Goal: Task Accomplishment & Management: Manage account settings

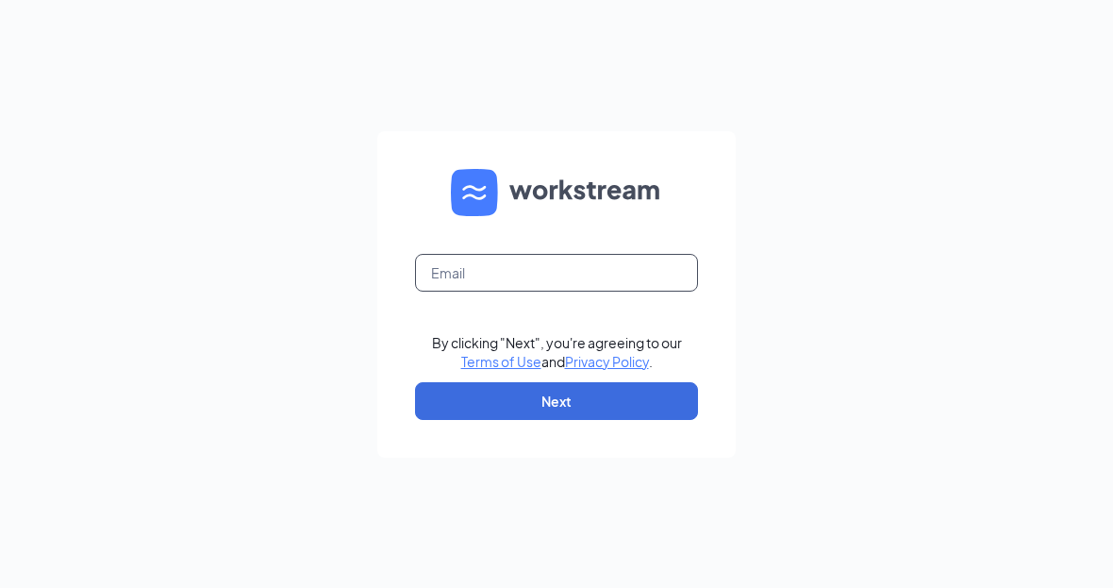
click at [621, 291] on input "text" at bounding box center [556, 273] width 283 height 38
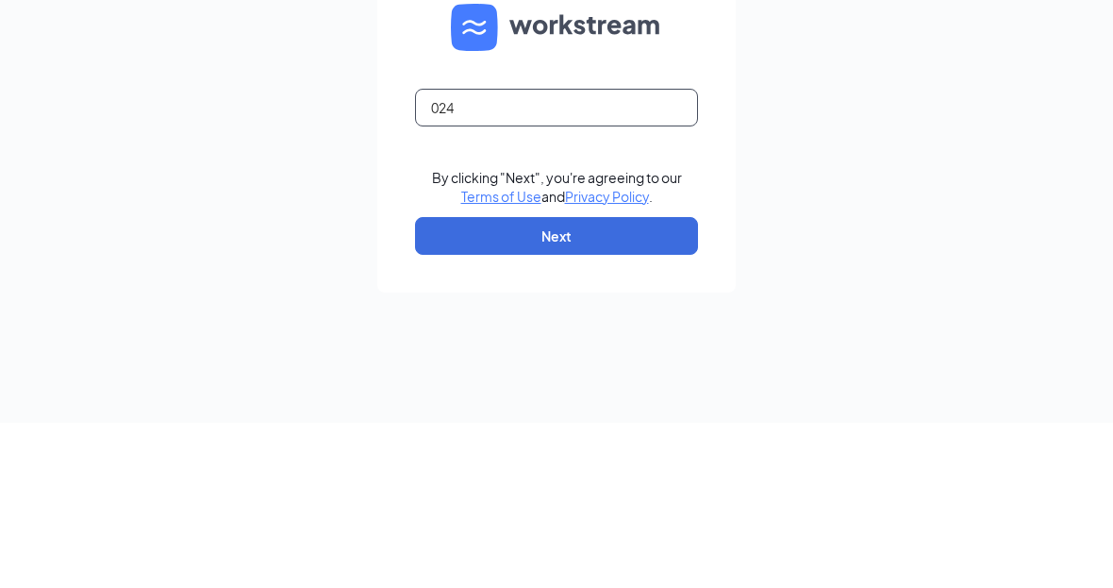
type input "0242"
type input "02425@chick-fil-a.com"
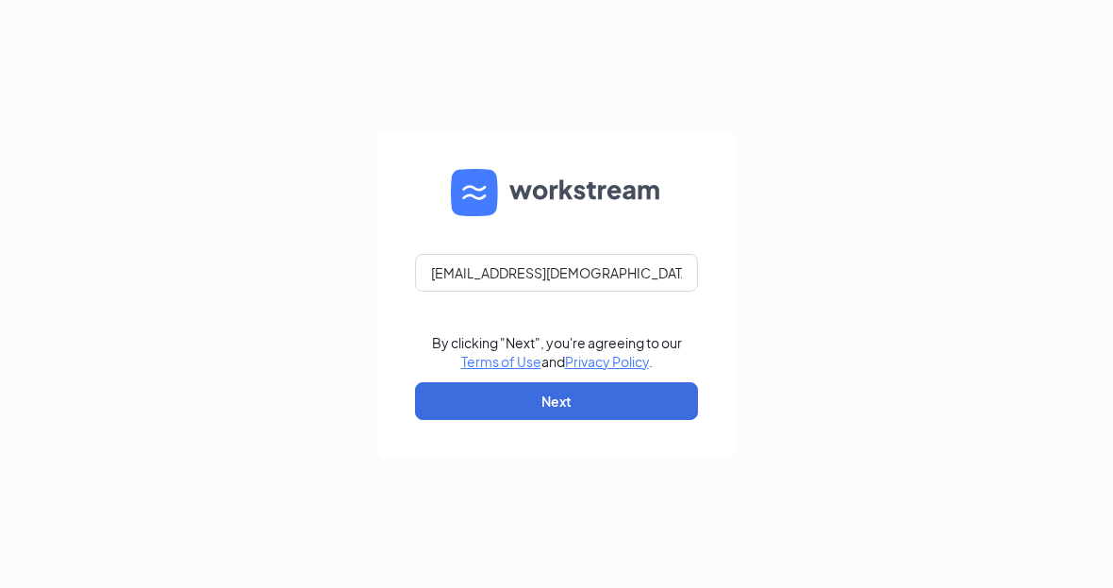
click at [621, 409] on button "Next" at bounding box center [556, 401] width 283 height 38
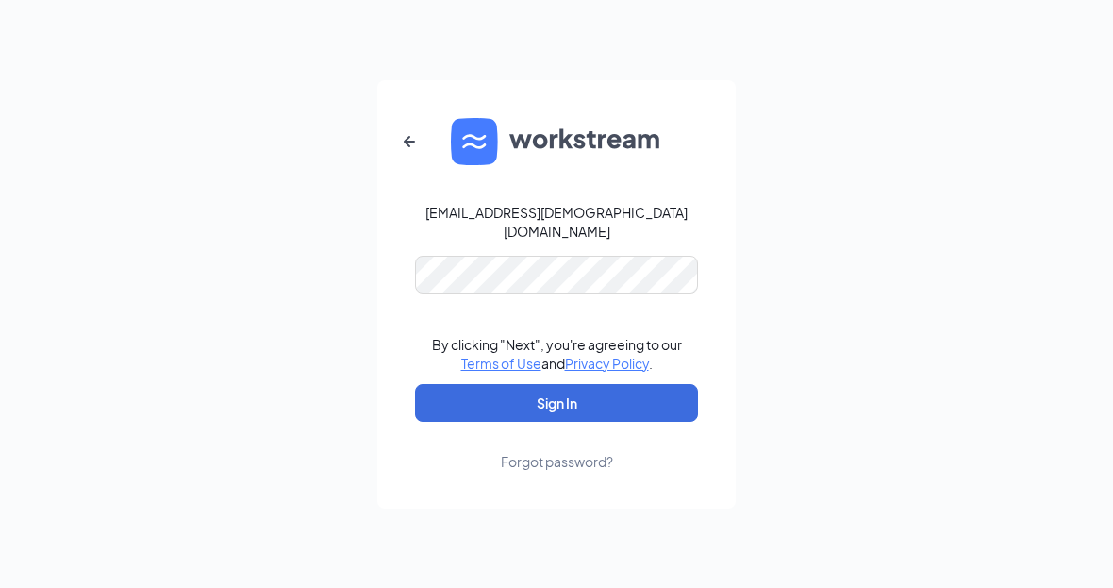
click at [556, 405] on button "Sign In" at bounding box center [556, 403] width 283 height 38
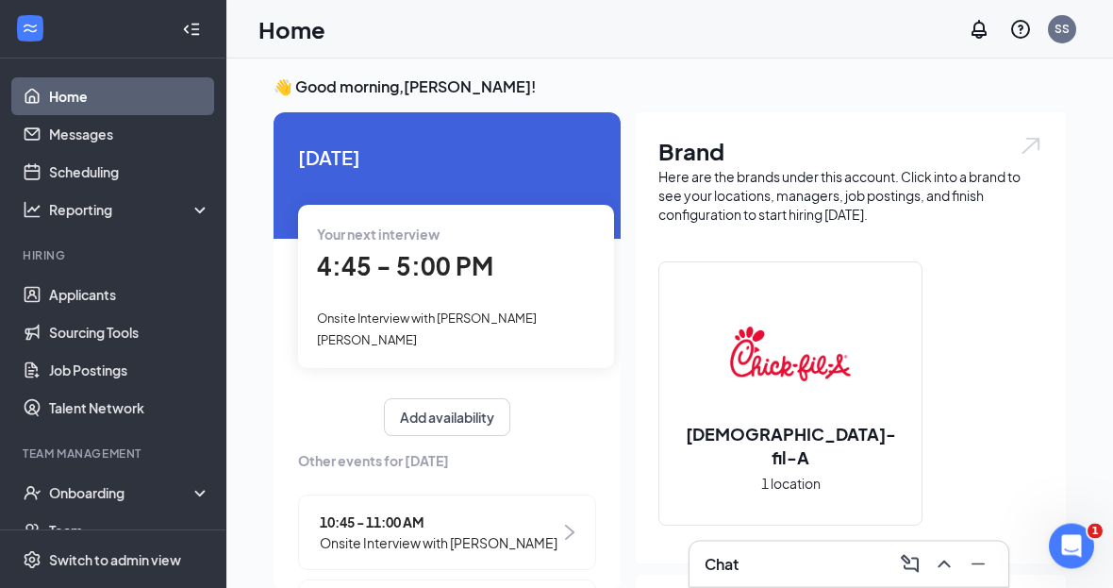
scroll to position [5, 0]
click at [73, 495] on div "Onboarding" at bounding box center [121, 492] width 145 height 19
click at [70, 530] on link "Overview" at bounding box center [129, 530] width 161 height 38
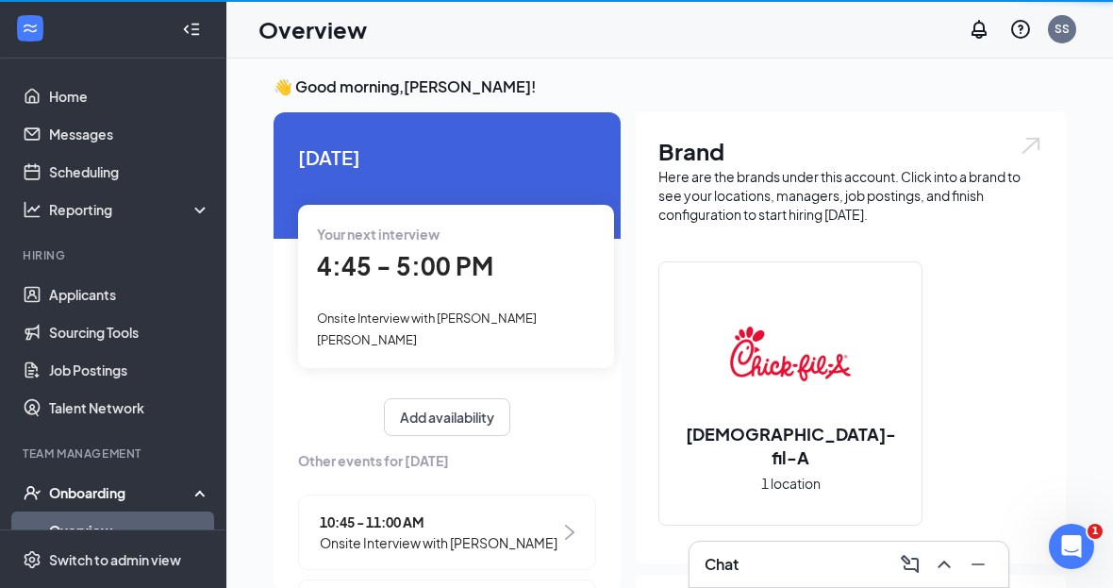
scroll to position [61, 0]
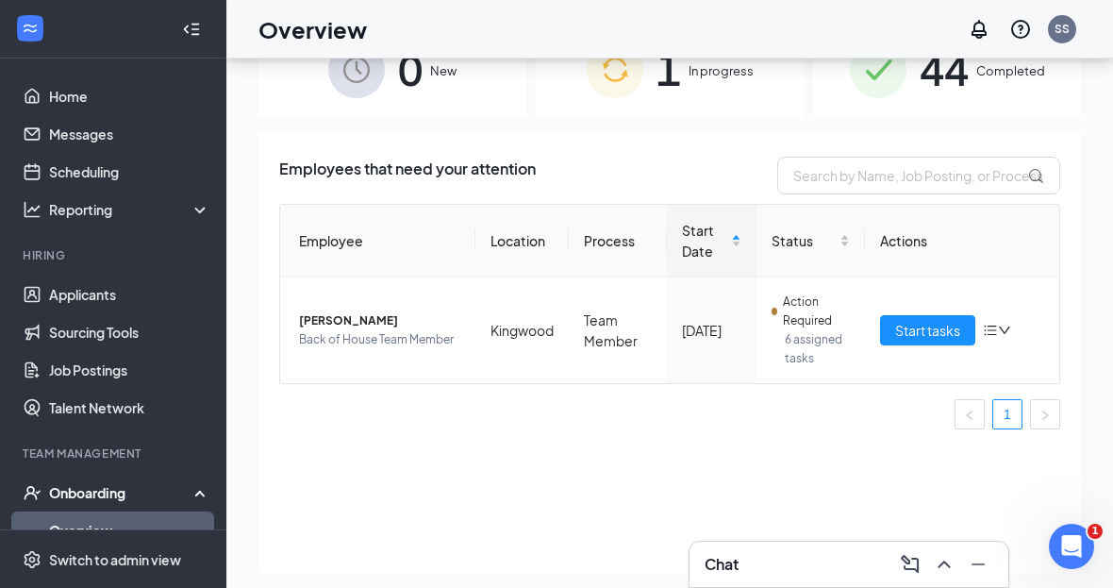
click at [934, 334] on span "Start tasks" at bounding box center [927, 330] width 65 height 21
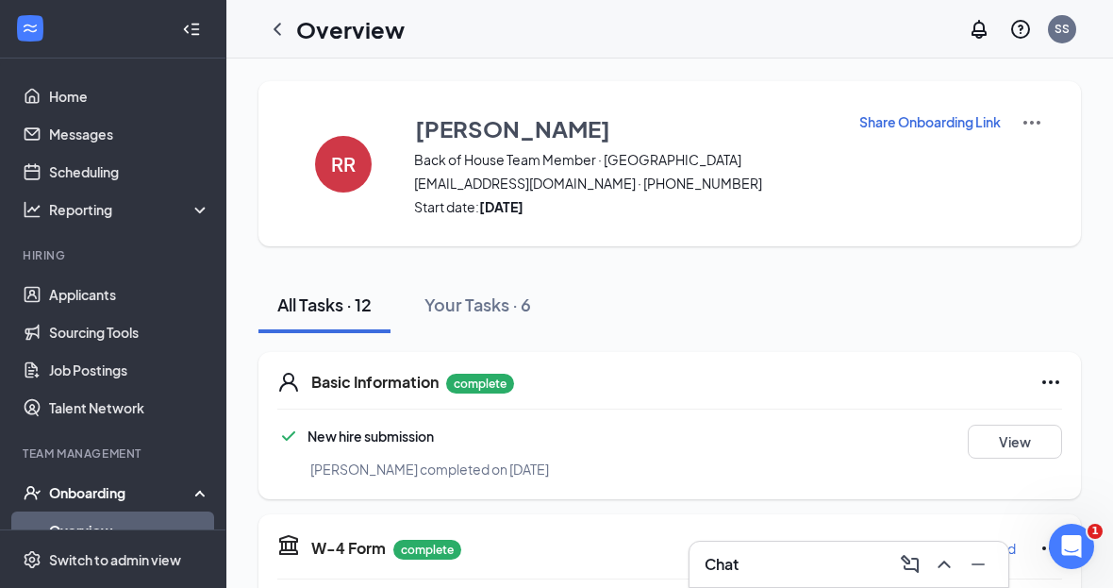
click at [956, 128] on p "Share Onboarding Link" at bounding box center [929, 121] width 141 height 19
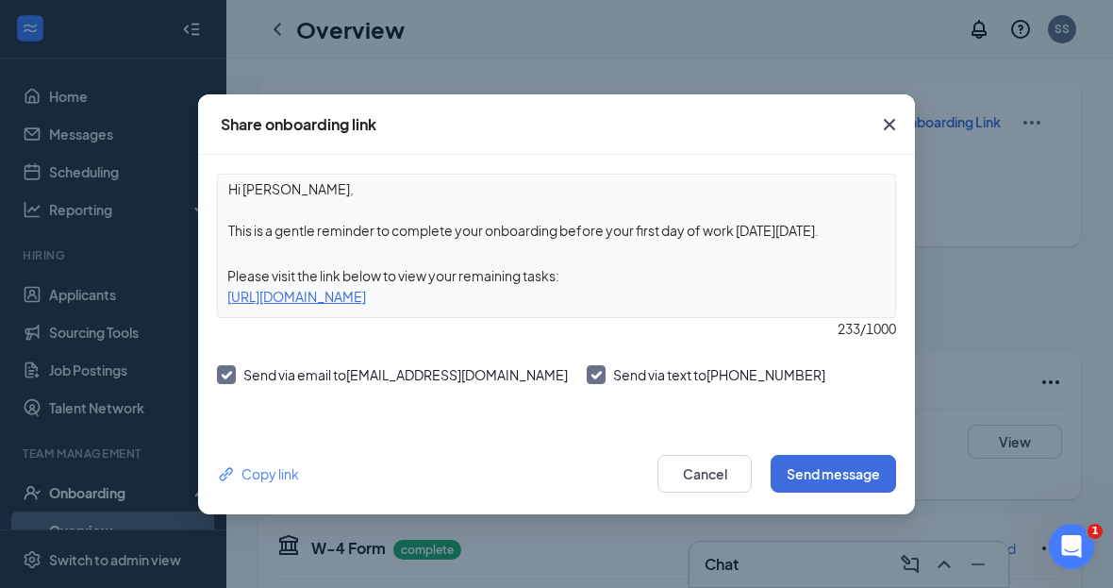
click at [277, 475] on div "Copy link" at bounding box center [258, 473] width 82 height 21
click at [843, 478] on button "Send message" at bounding box center [832, 474] width 125 height 38
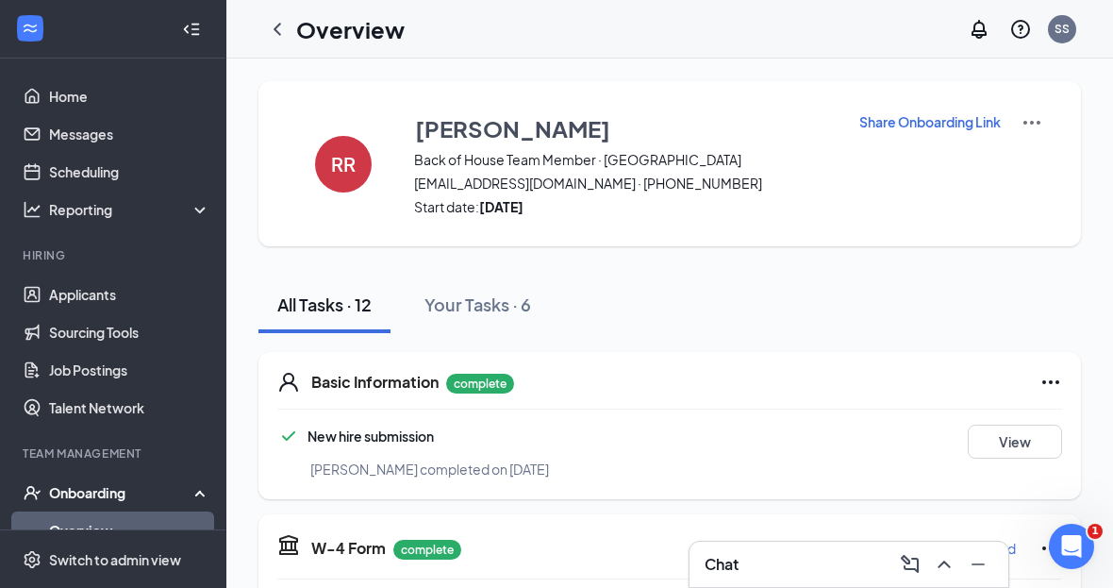
click at [852, 554] on div "Chat" at bounding box center [848, 564] width 289 height 30
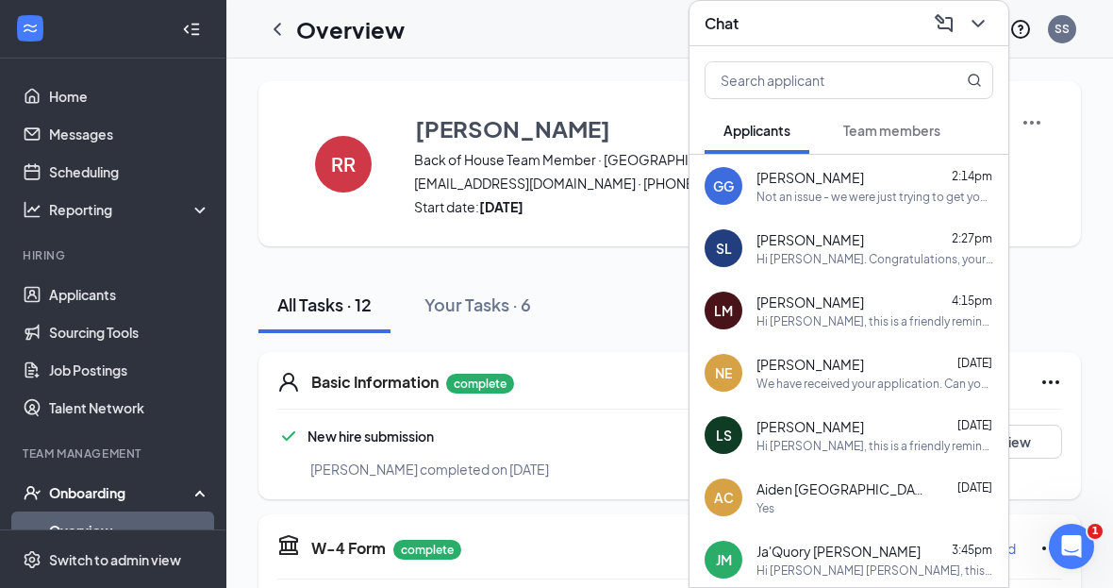
click at [924, 122] on span "Team members" at bounding box center [891, 130] width 97 height 17
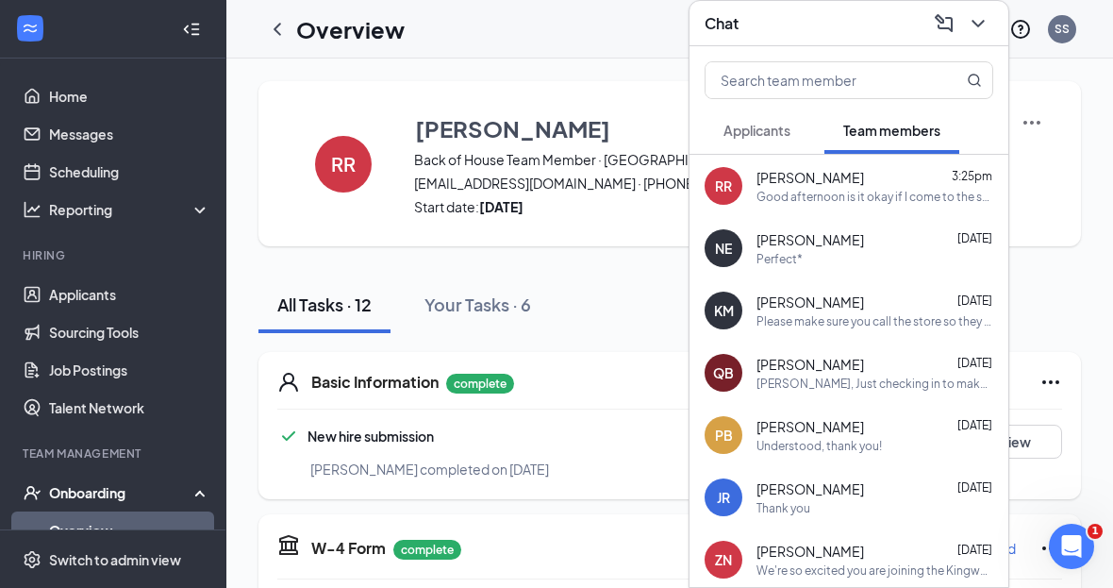
click at [904, 168] on div "[PERSON_NAME] 3:25pm" at bounding box center [874, 177] width 237 height 19
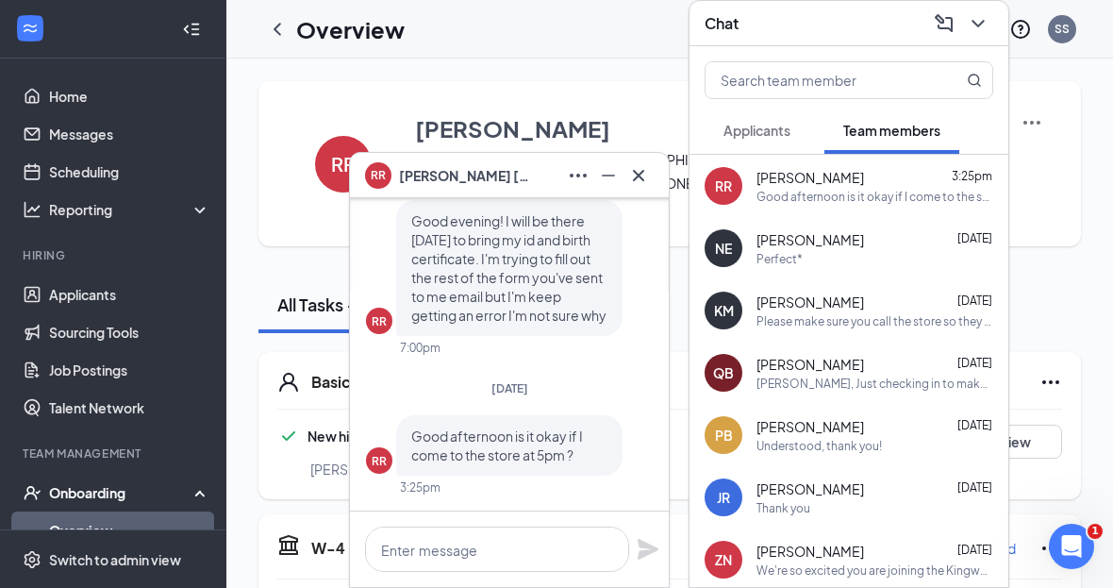
click at [637, 180] on icon "Cross" at bounding box center [638, 175] width 23 height 23
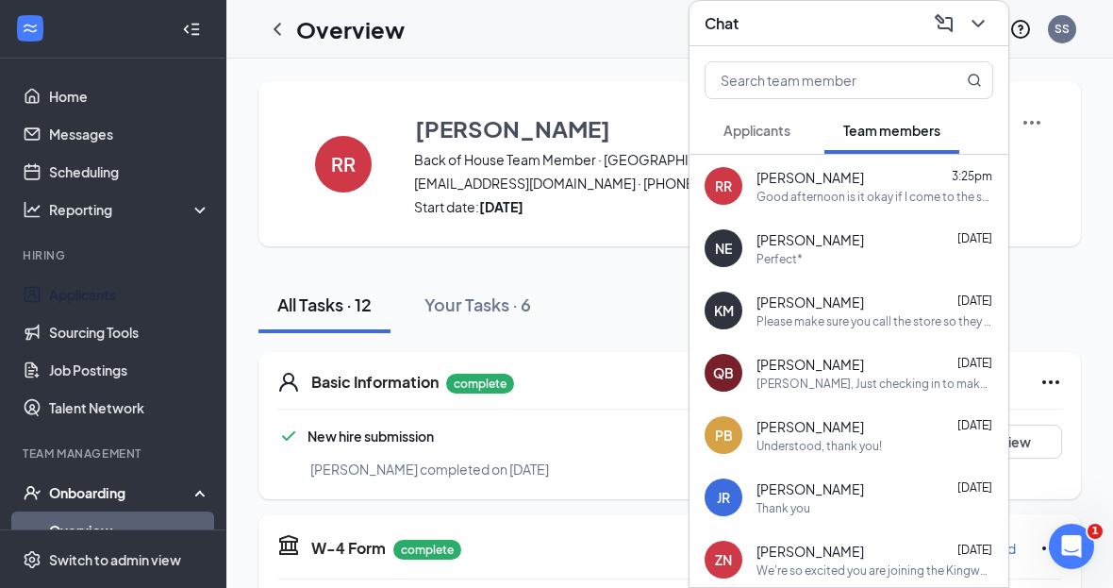
click at [113, 297] on link "Applicants" at bounding box center [129, 294] width 161 height 38
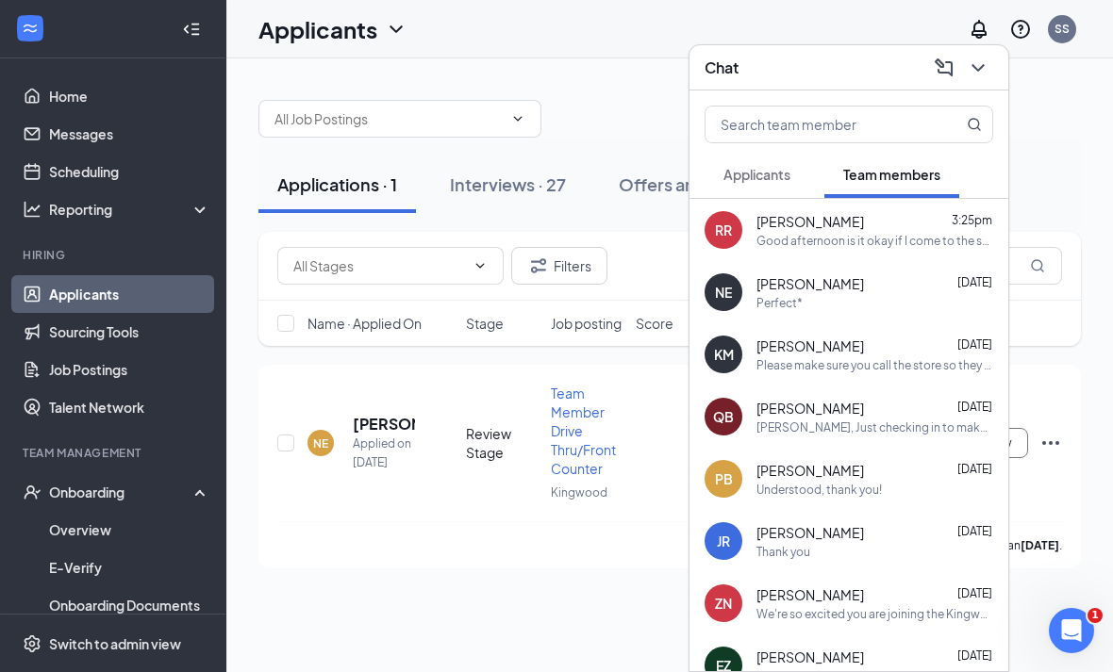
click at [979, 65] on icon "ChevronDown" at bounding box center [978, 68] width 23 height 23
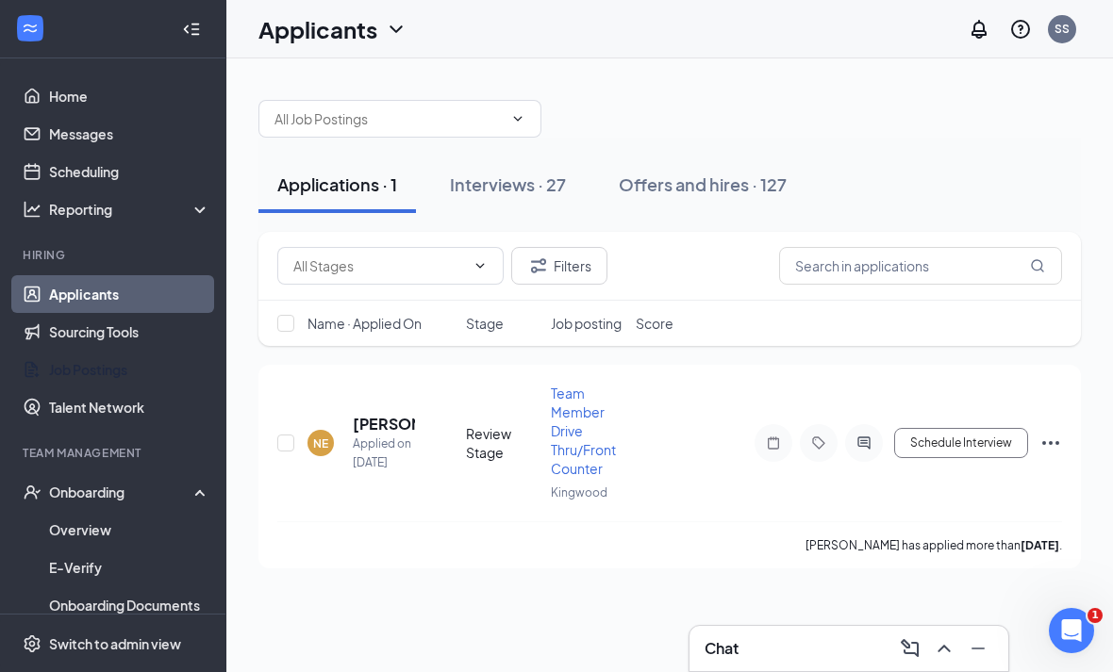
click at [119, 372] on link "Job Postings" at bounding box center [129, 370] width 161 height 38
